Goal: Transaction & Acquisition: Purchase product/service

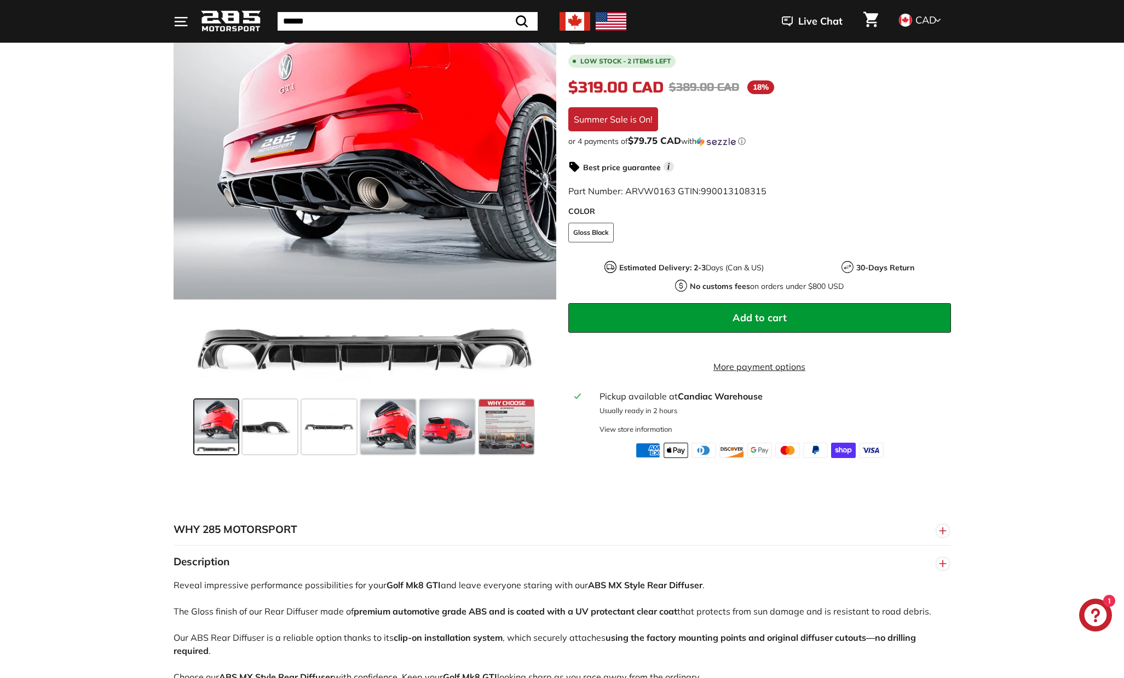
scroll to position [263, 0]
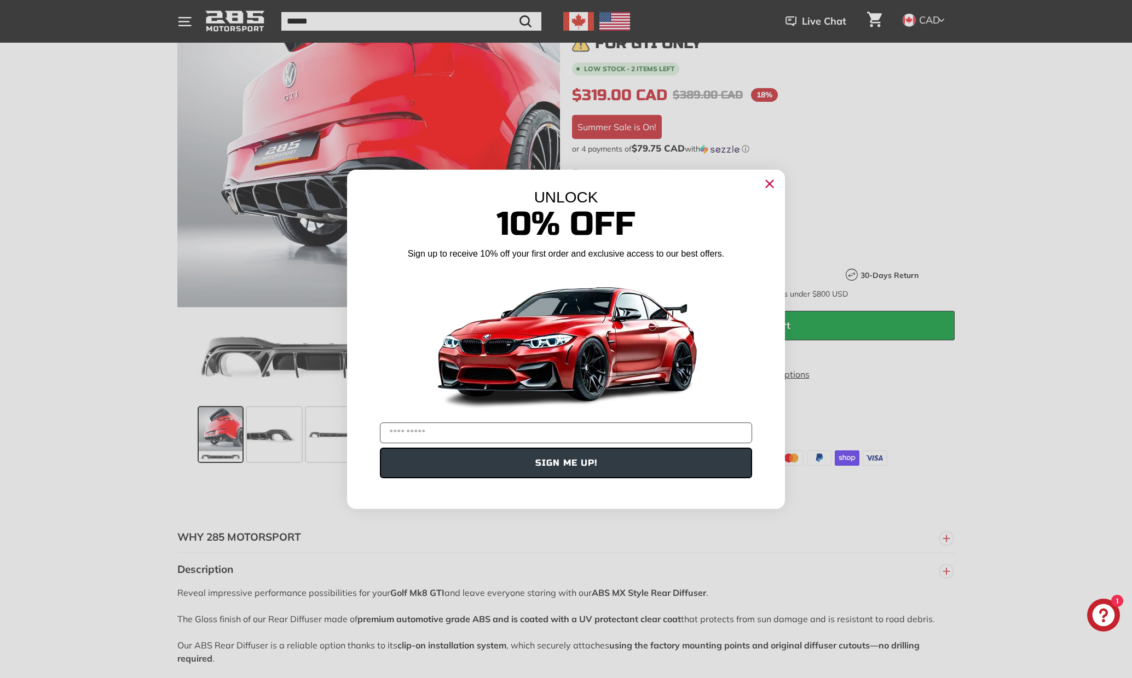
click at [770, 184] on icon "Close dialog" at bounding box center [769, 183] width 7 height 7
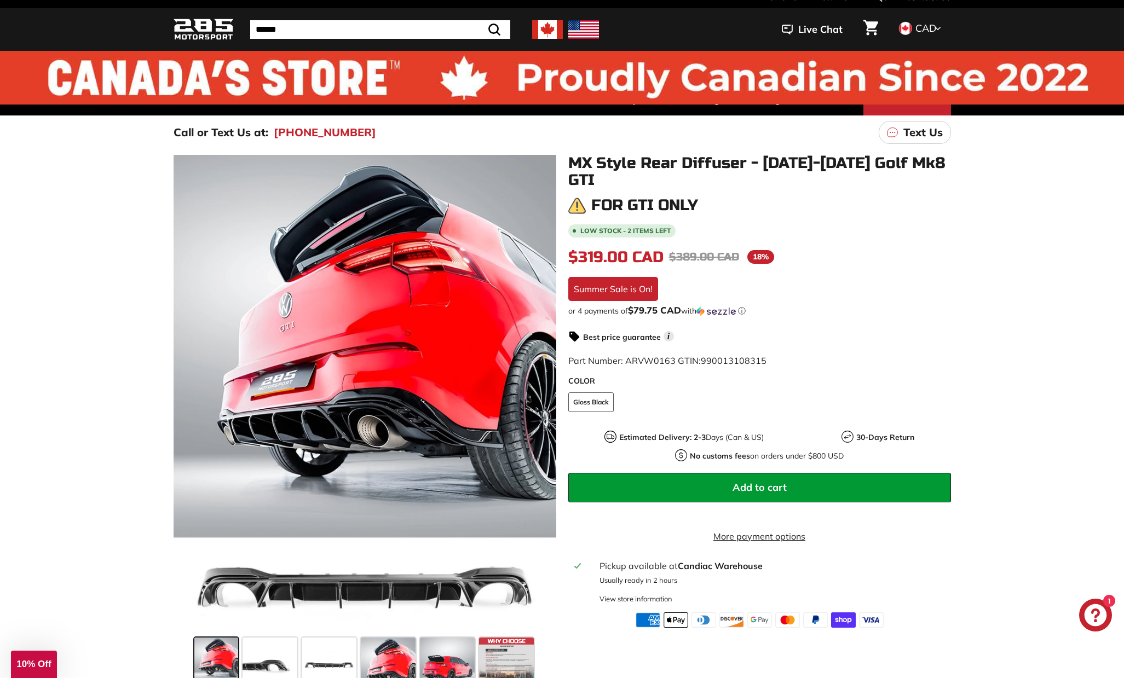
scroll to position [0, 0]
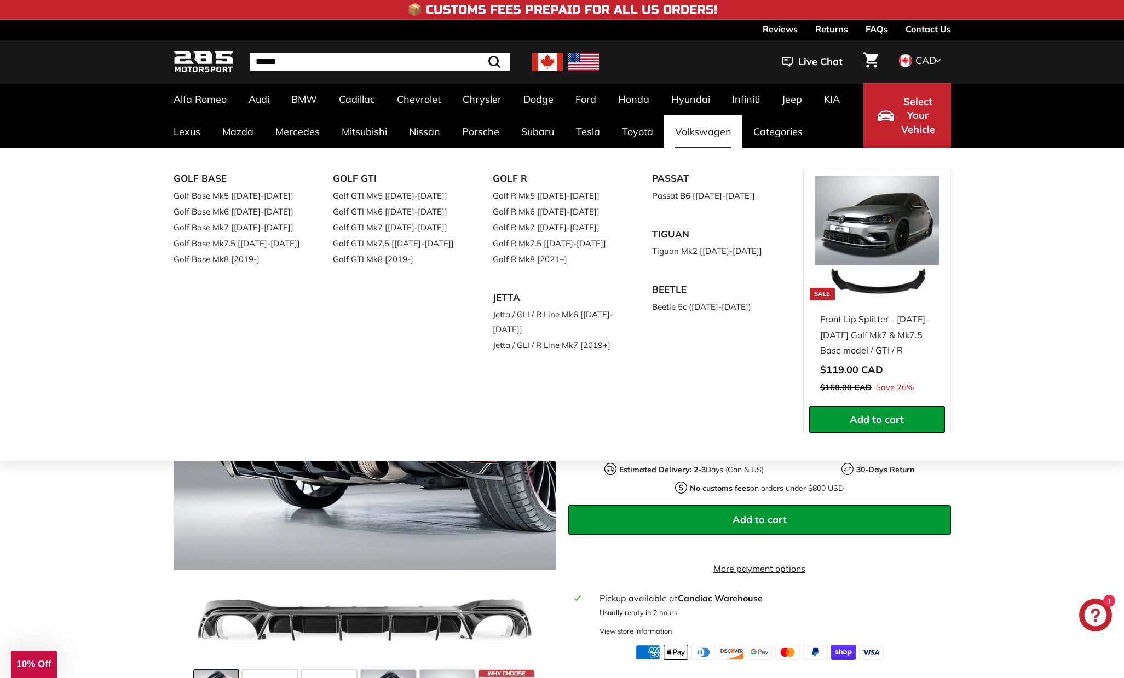
click at [697, 132] on link "Volkswagen" at bounding box center [703, 131] width 78 height 32
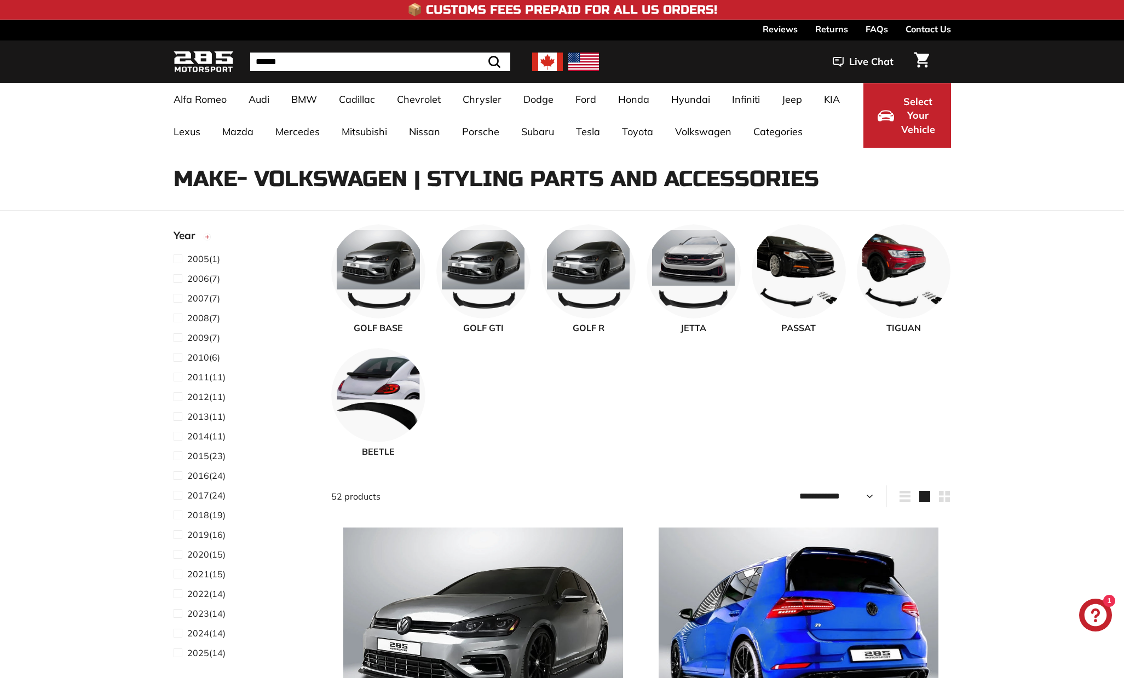
select select "**********"
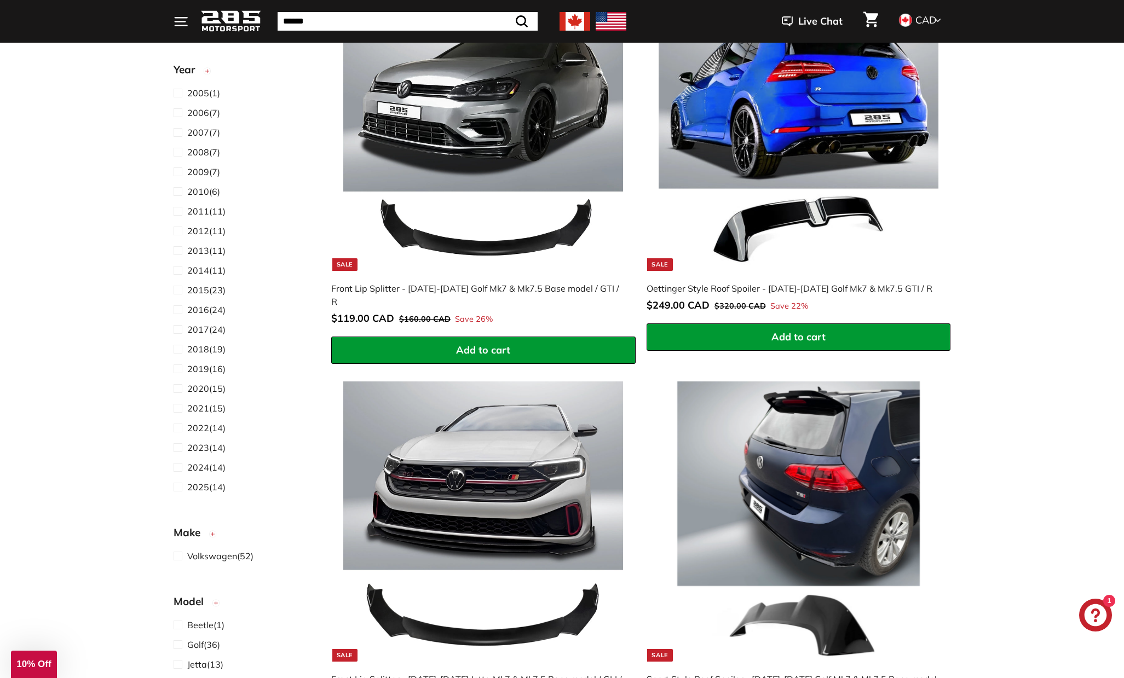
scroll to position [236, 0]
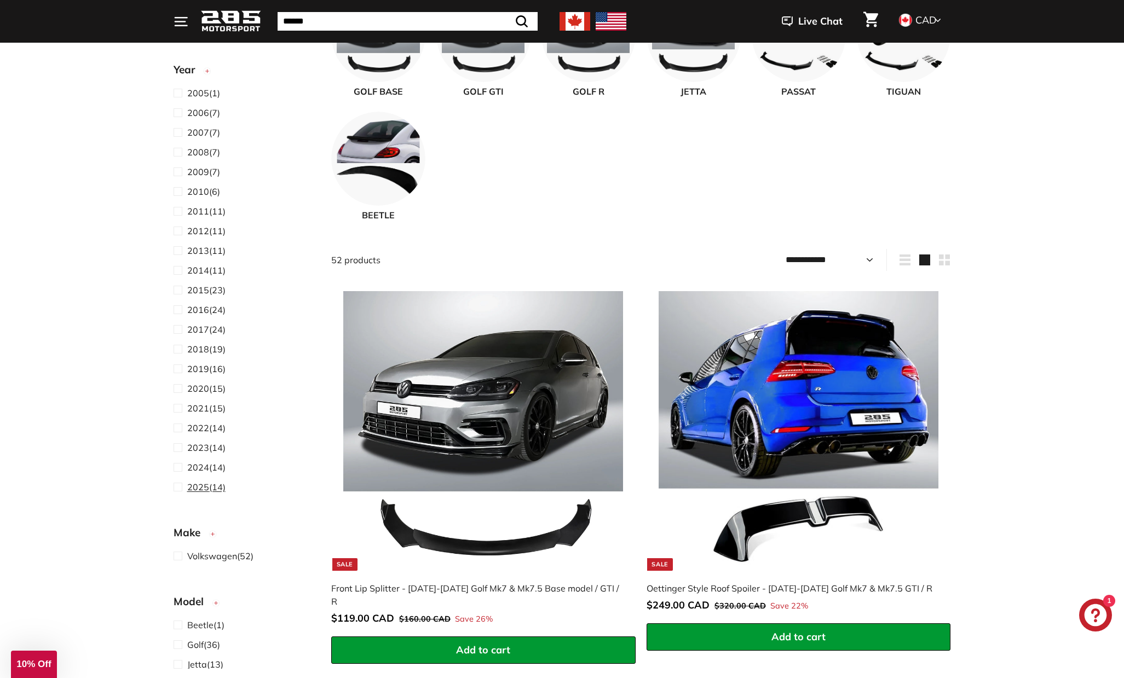
click at [198, 488] on span "2025" at bounding box center [198, 487] width 22 height 11
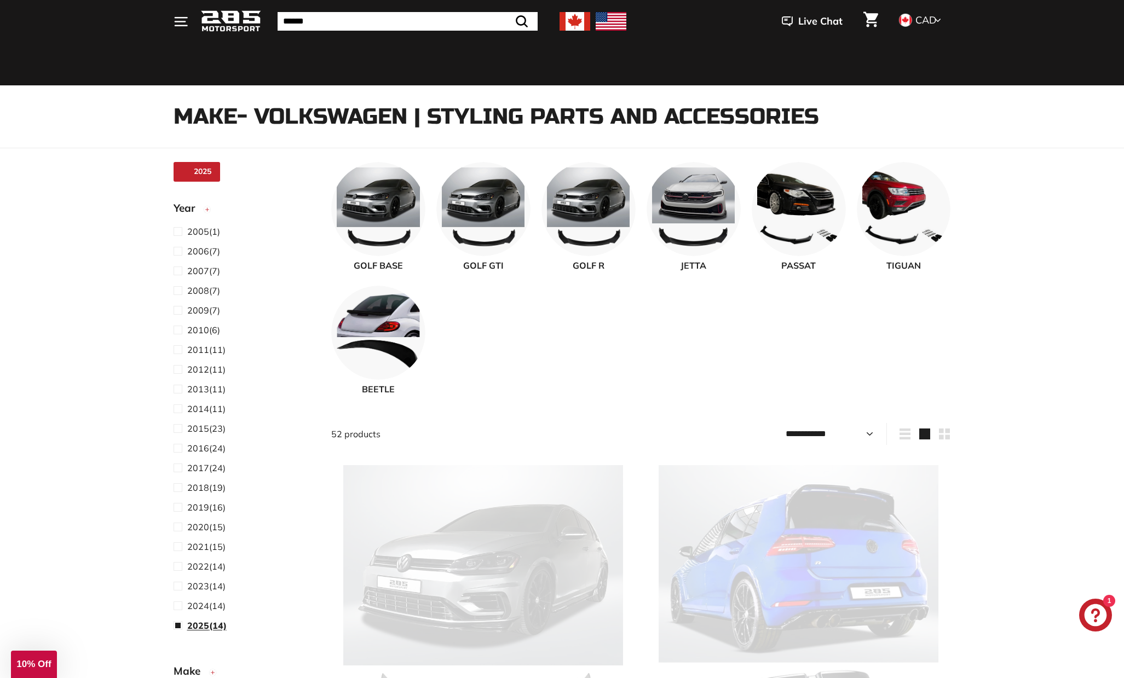
scroll to position [28, 0]
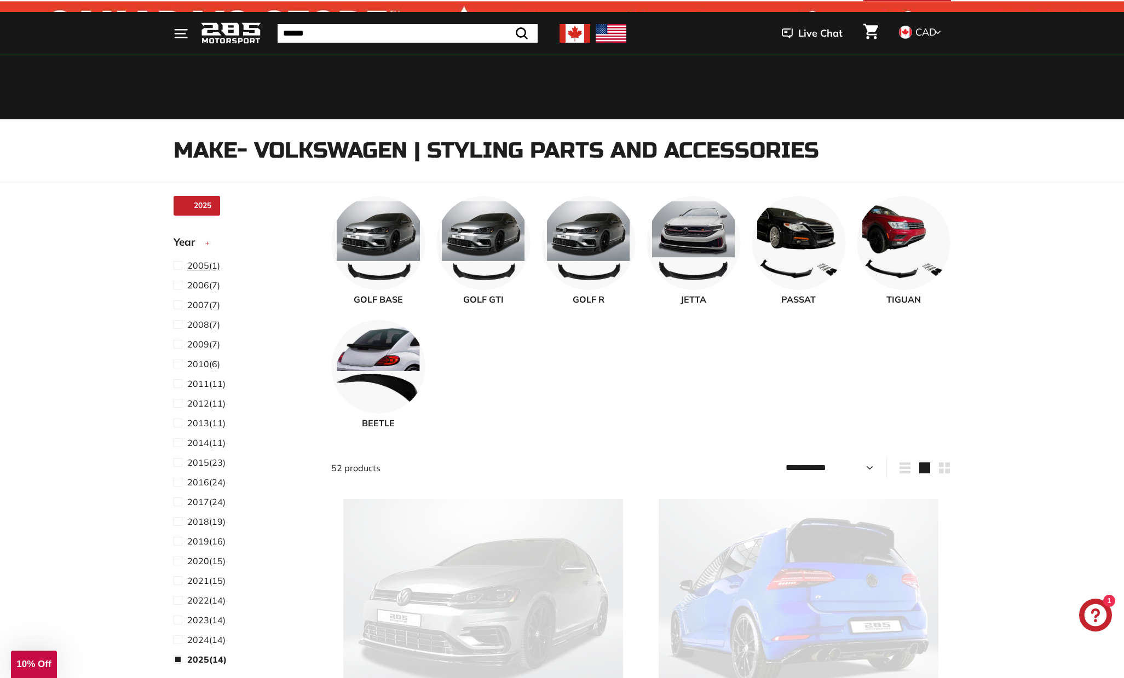
select select "**********"
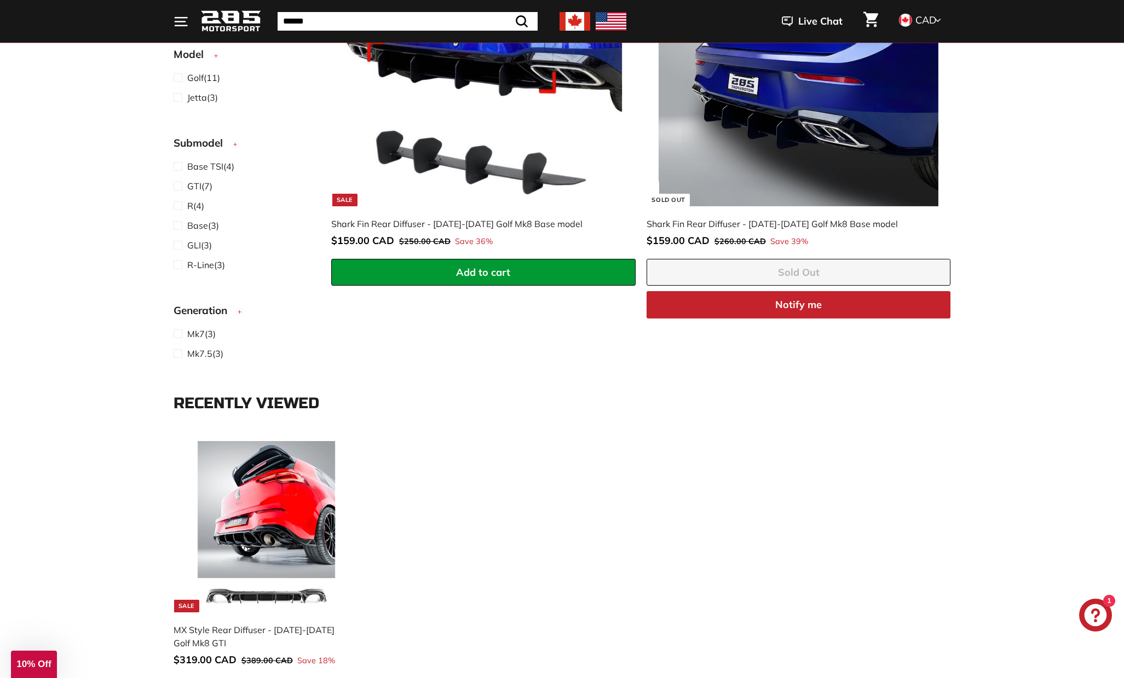
scroll to position [2785, 0]
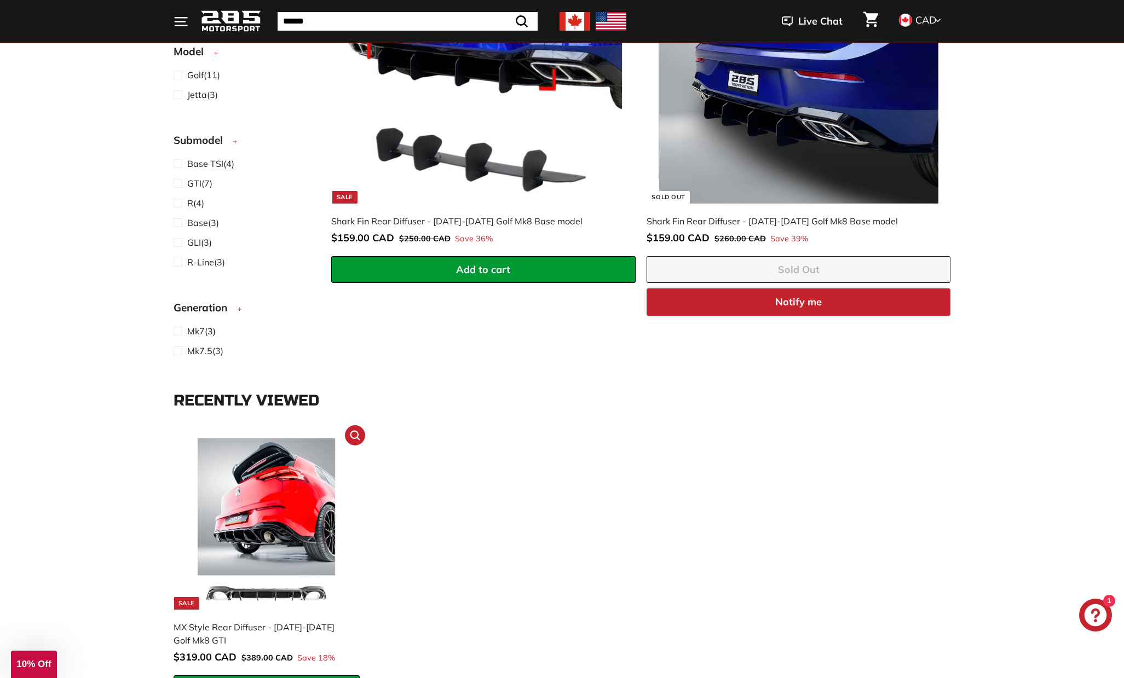
click at [280, 592] on img at bounding box center [266, 523] width 171 height 171
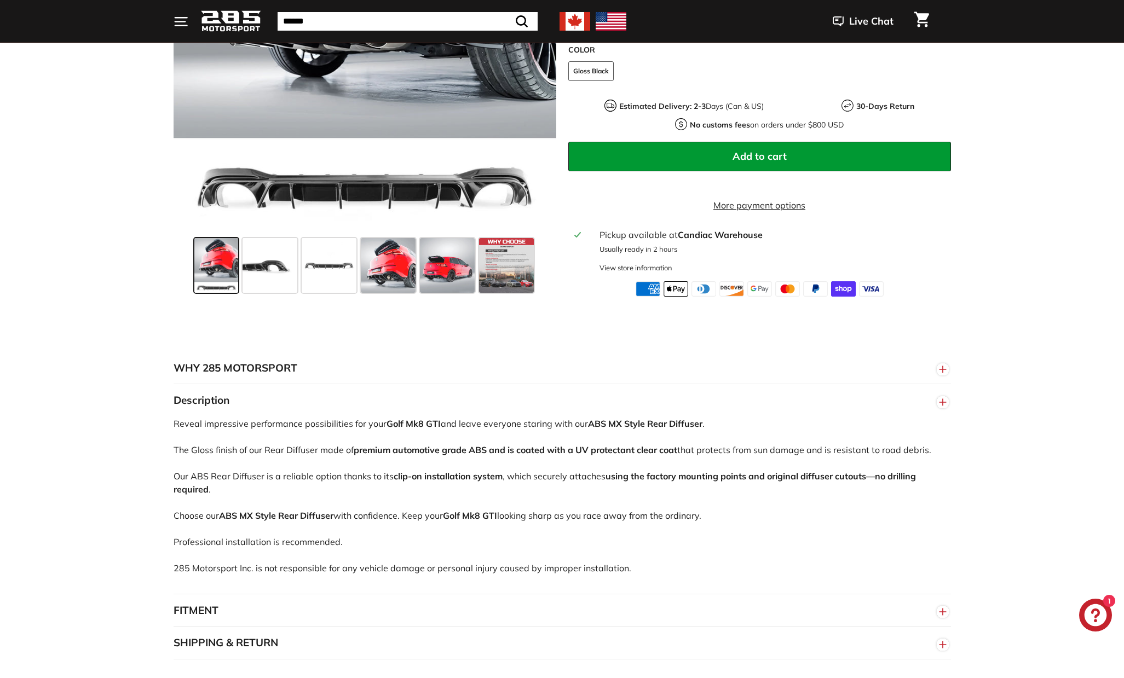
scroll to position [440, 0]
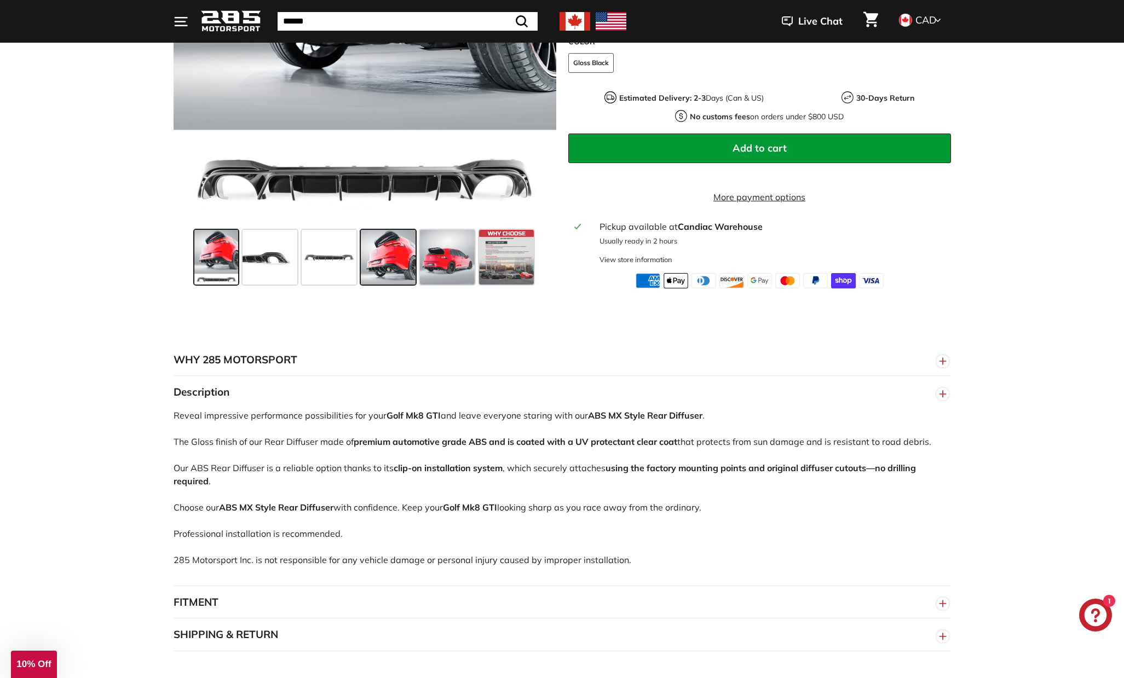
click at [396, 269] on span at bounding box center [388, 257] width 55 height 55
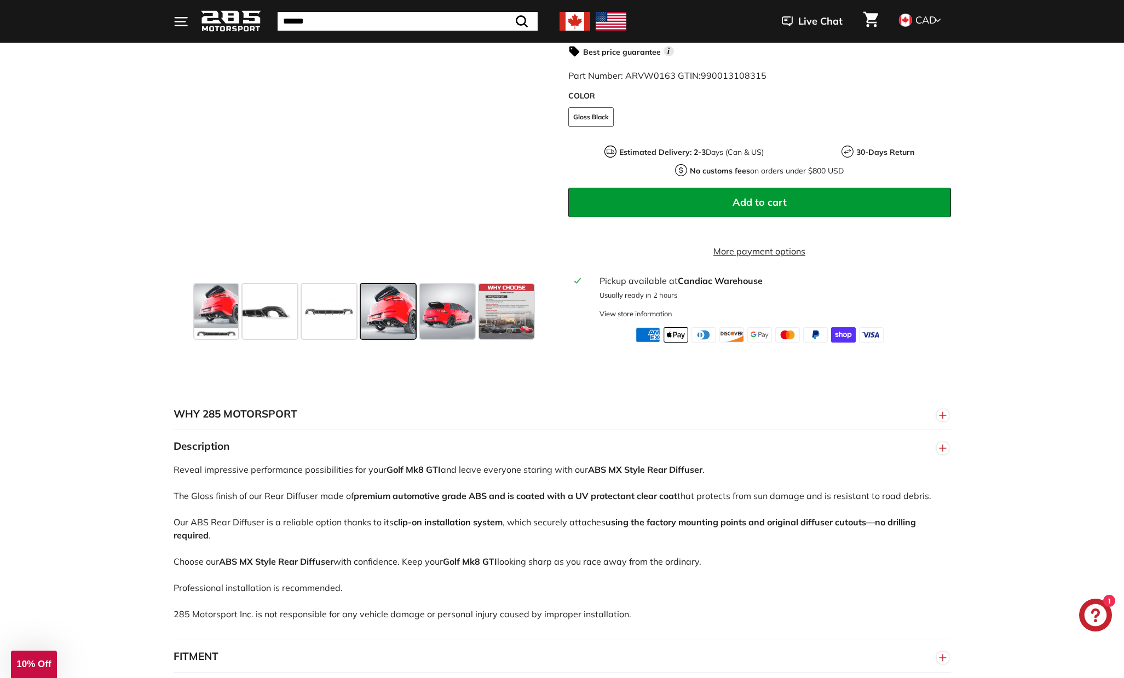
scroll to position [392, 0]
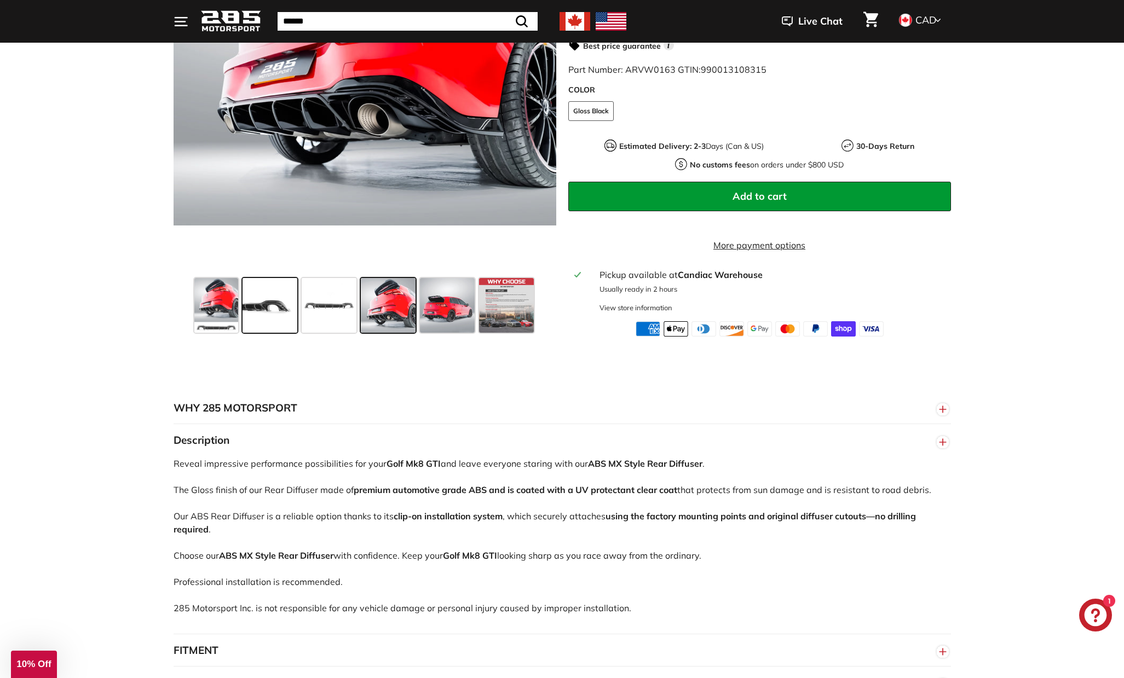
click at [267, 300] on span at bounding box center [269, 305] width 55 height 55
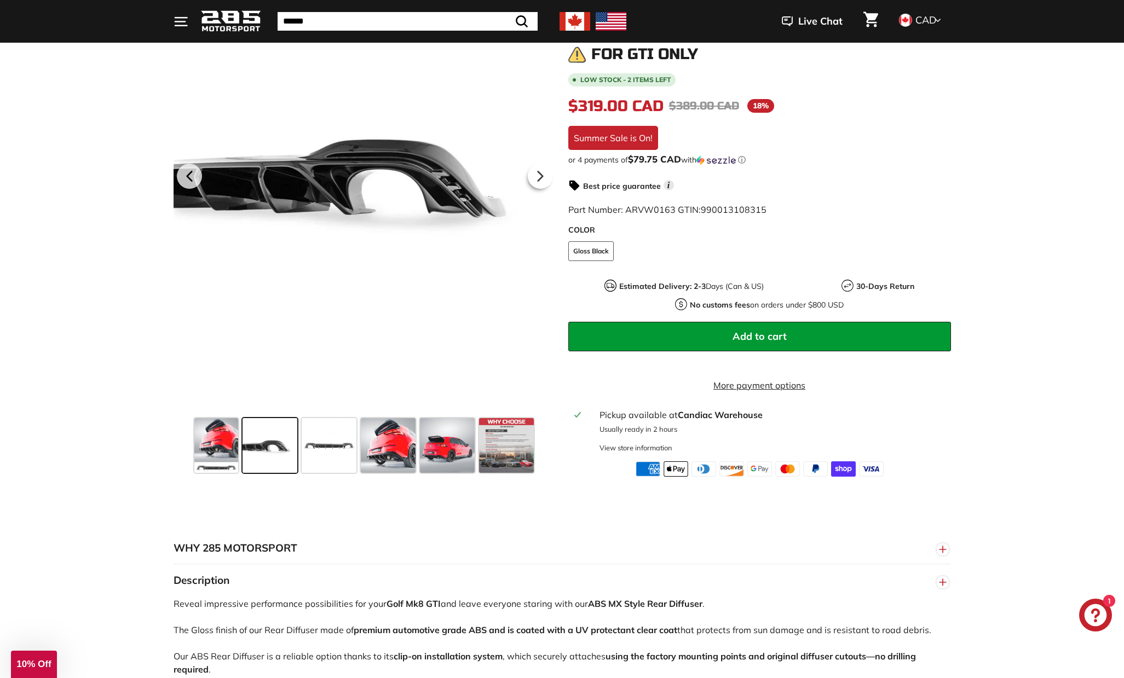
scroll to position [247, 0]
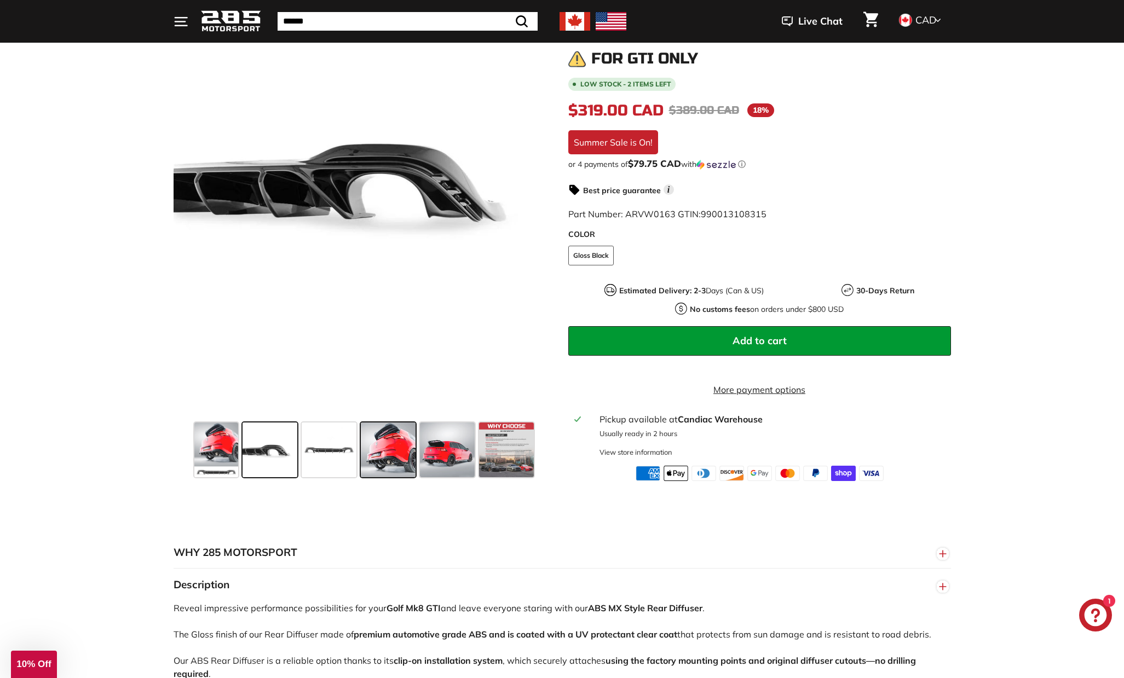
click at [404, 463] on span at bounding box center [388, 450] width 55 height 55
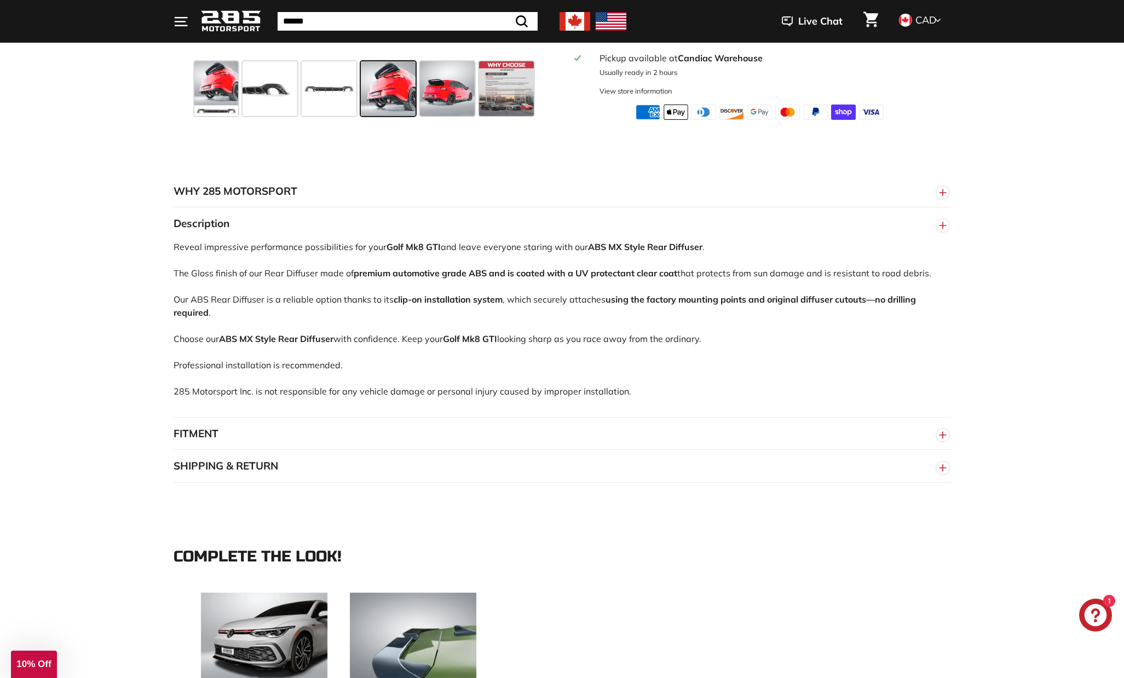
scroll to position [637, 0]
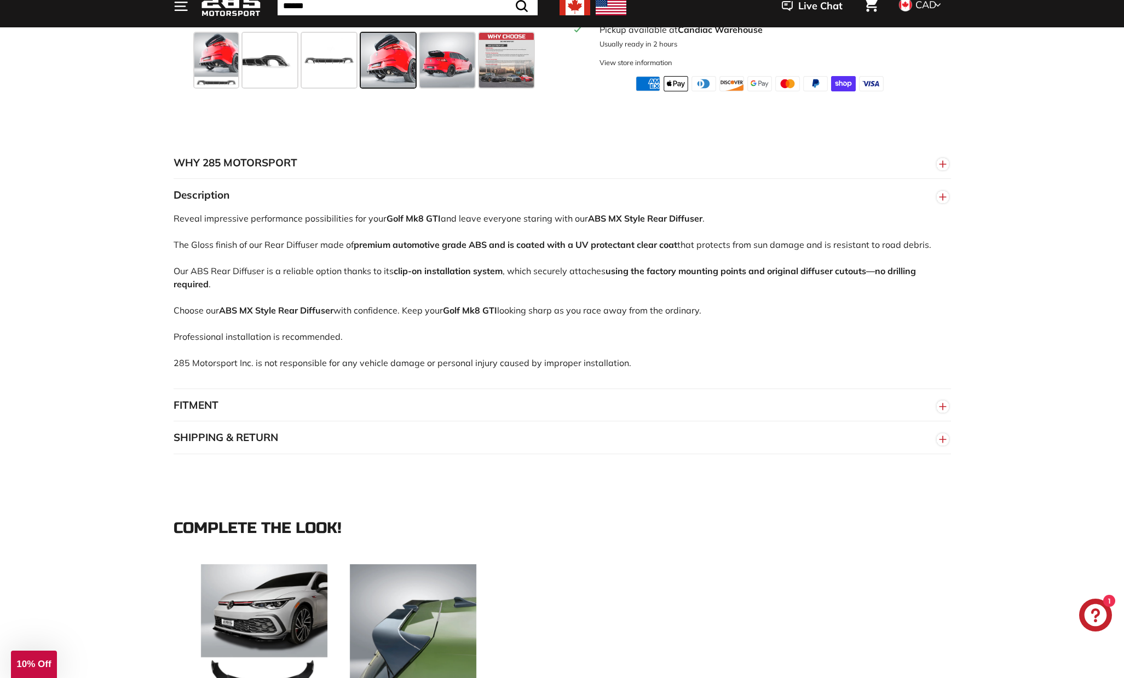
click at [188, 403] on button "FITMENT" at bounding box center [561, 405] width 777 height 33
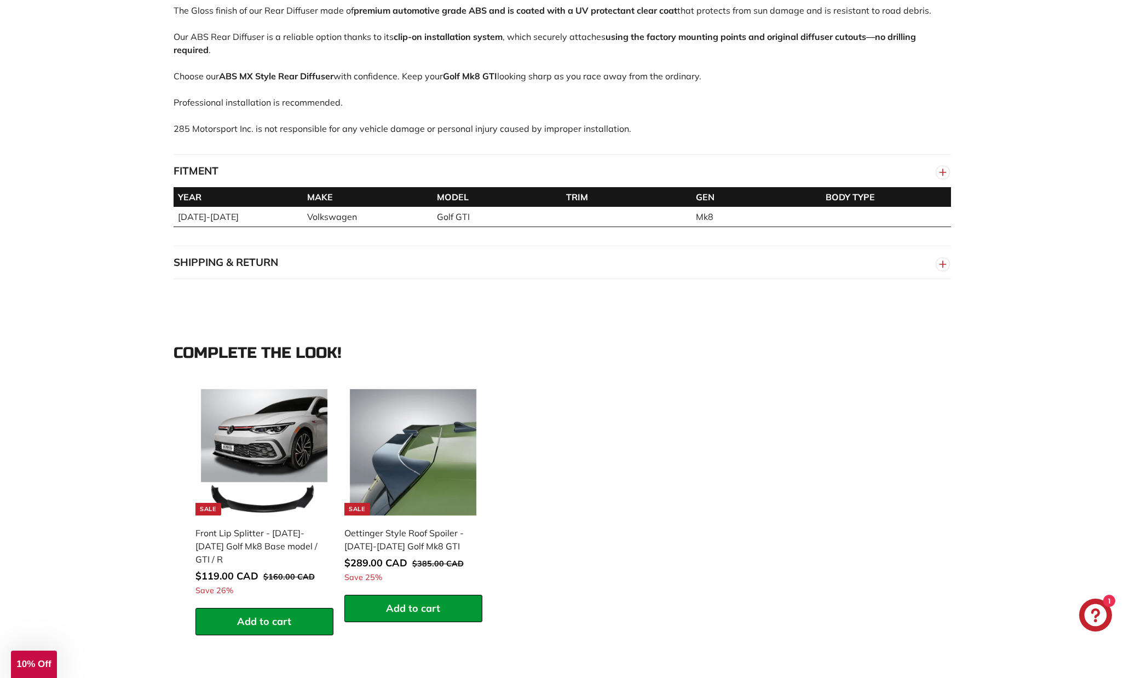
scroll to position [880, 0]
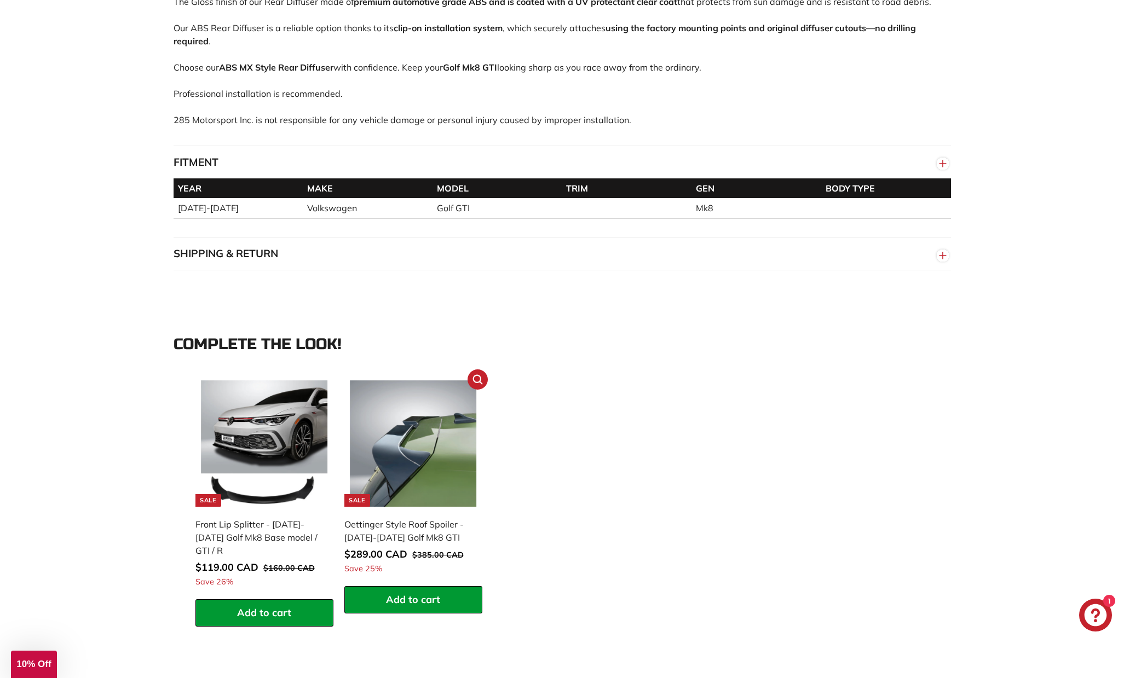
click at [414, 456] on img at bounding box center [413, 443] width 127 height 127
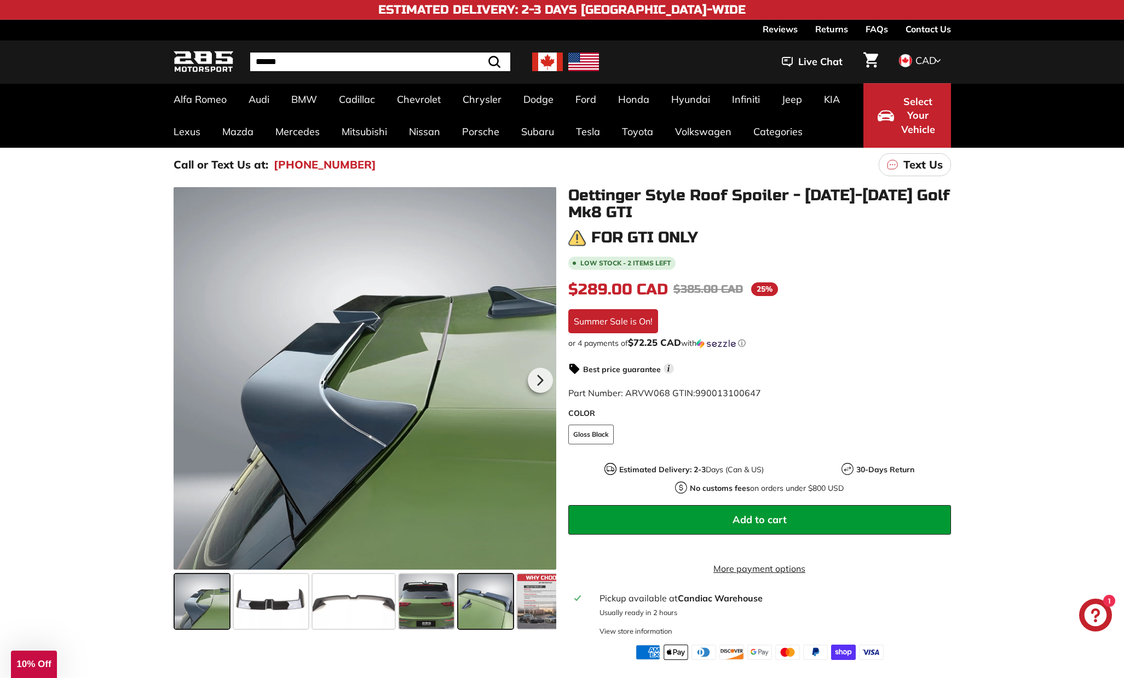
click at [489, 601] on span at bounding box center [485, 601] width 55 height 55
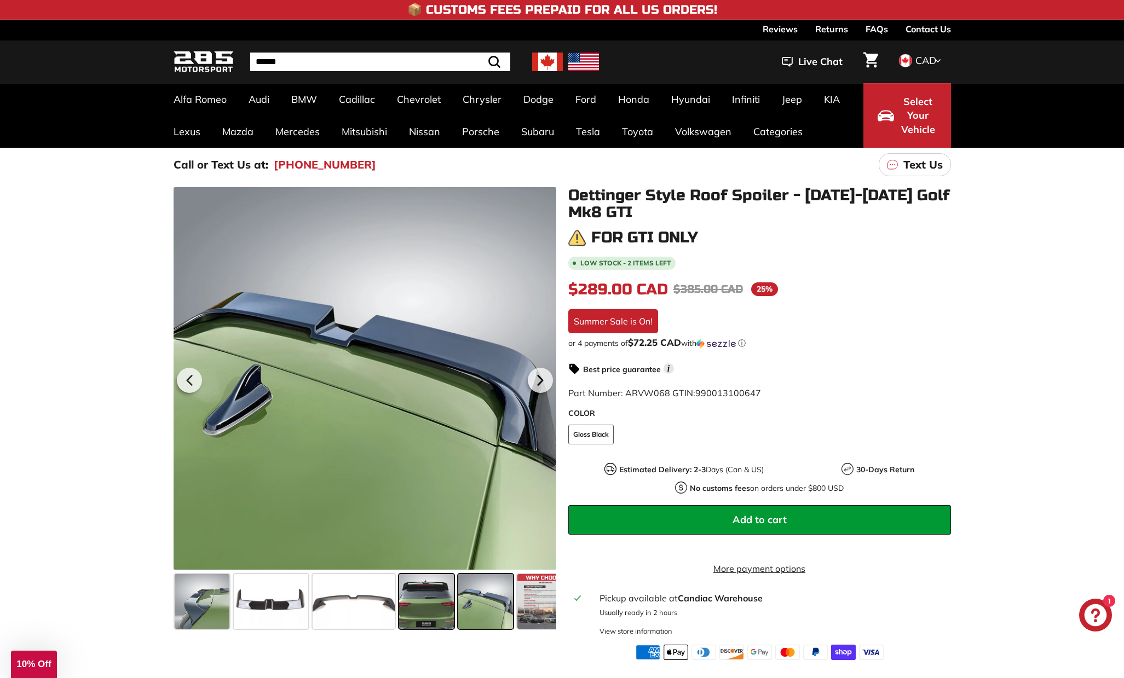
click at [421, 595] on span at bounding box center [426, 601] width 55 height 55
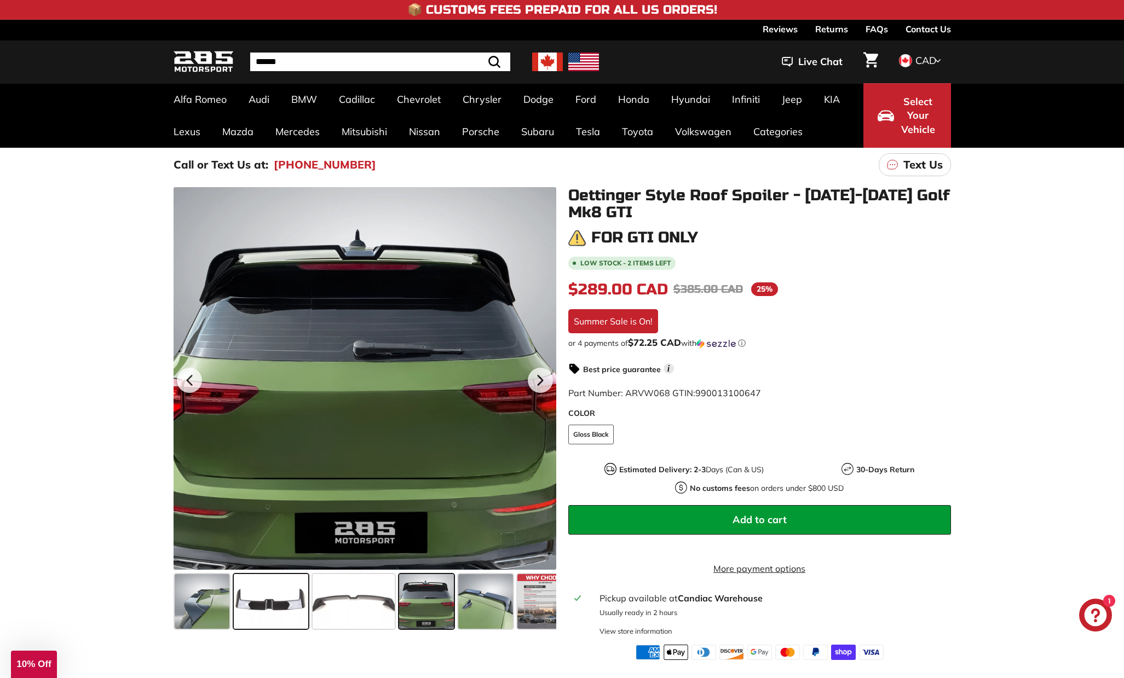
click at [271, 608] on span at bounding box center [271, 601] width 74 height 55
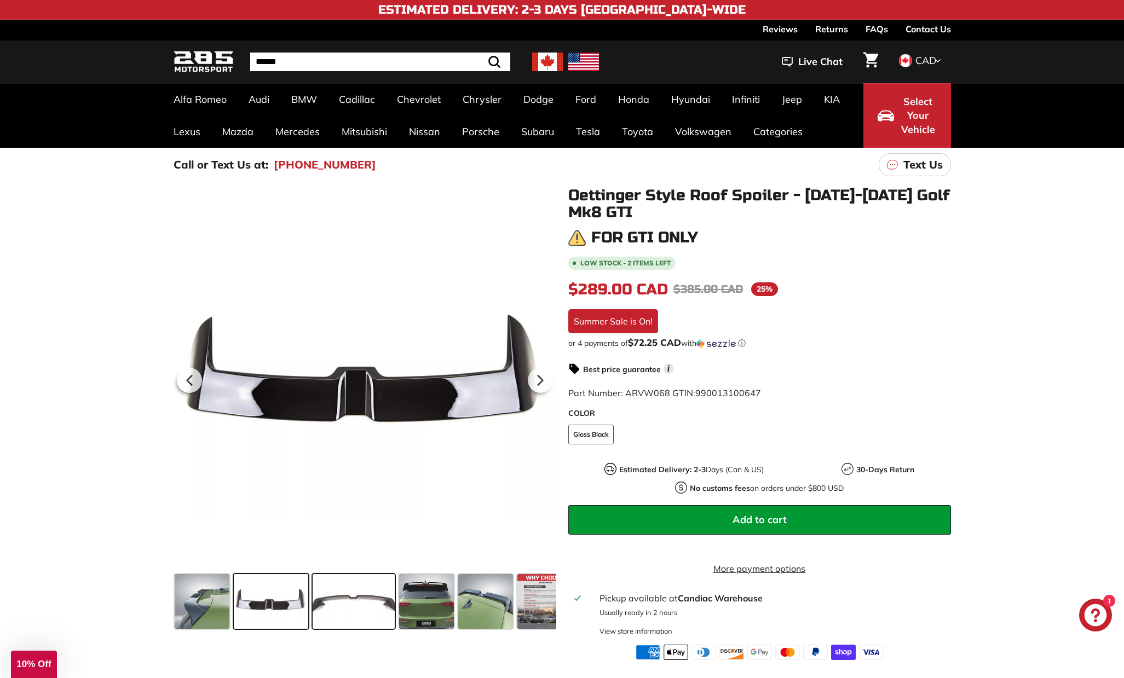
click at [369, 604] on span at bounding box center [354, 601] width 82 height 55
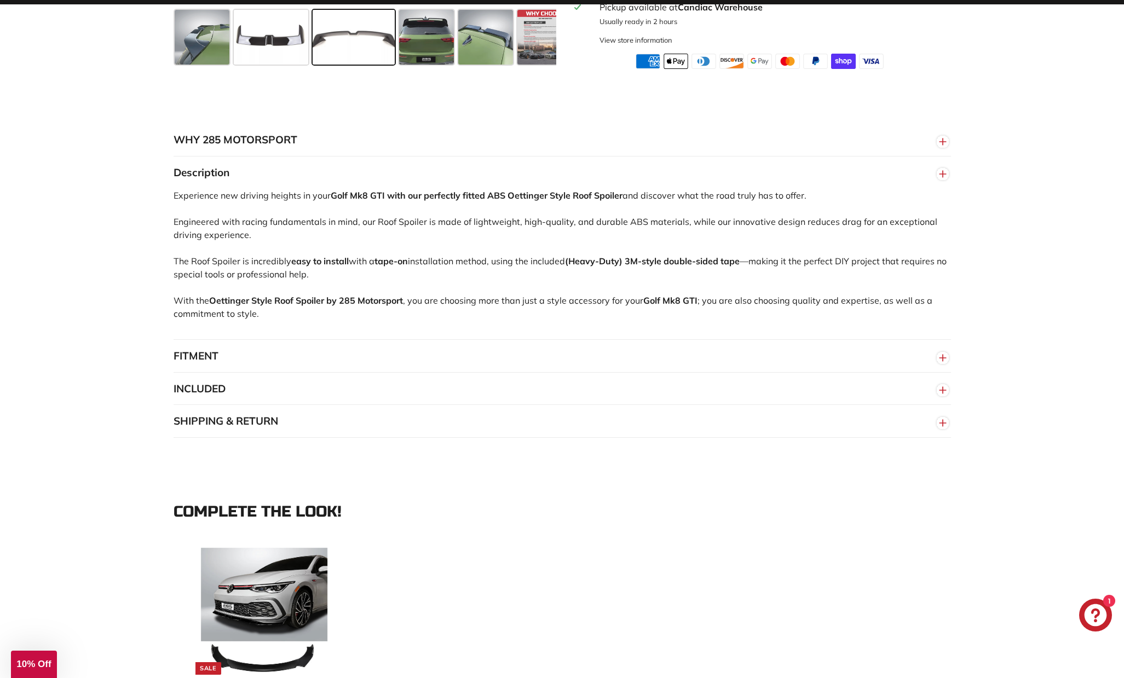
scroll to position [626, 0]
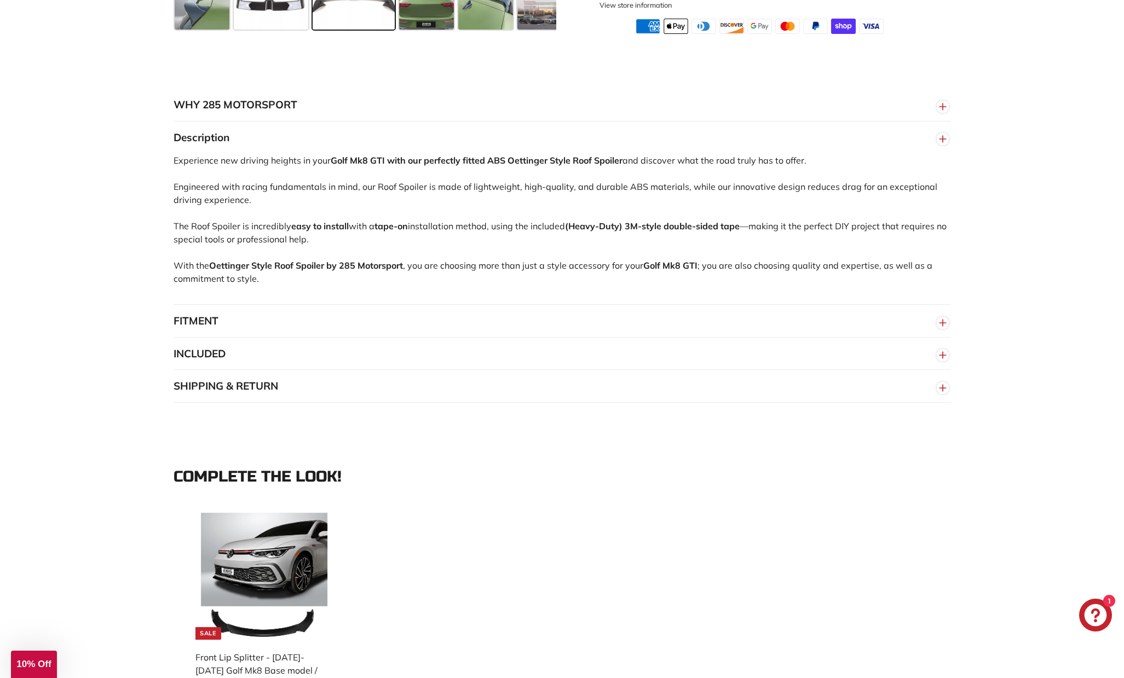
click at [207, 363] on button "INCLUDED" at bounding box center [561, 354] width 777 height 33
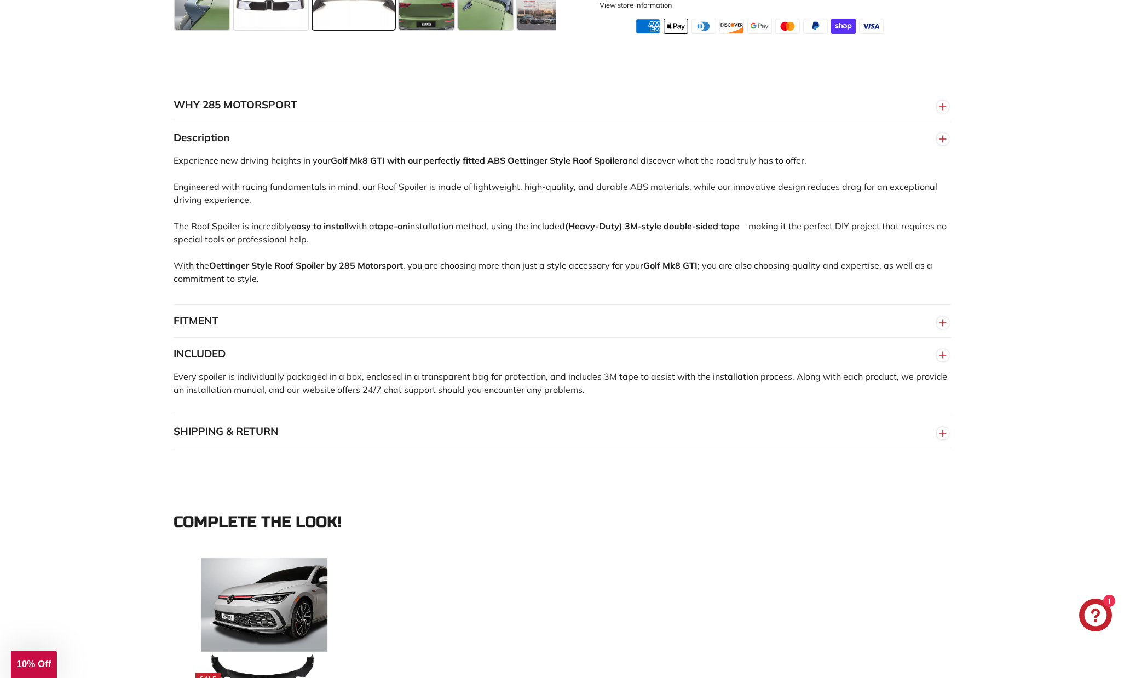
click at [200, 334] on button "FITMENT" at bounding box center [561, 321] width 777 height 33
